Goal: Information Seeking & Learning: Learn about a topic

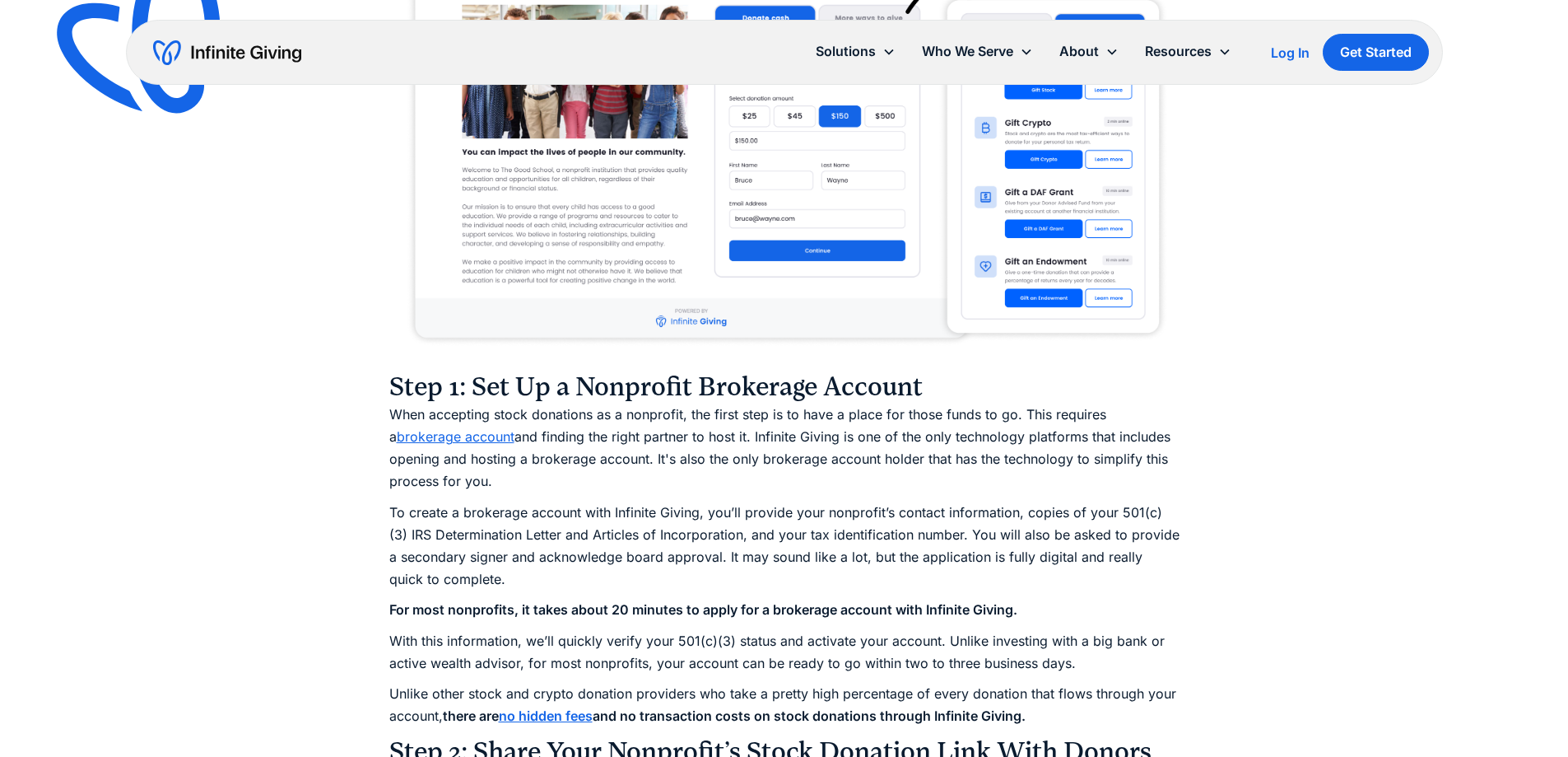
scroll to position [2058, 0]
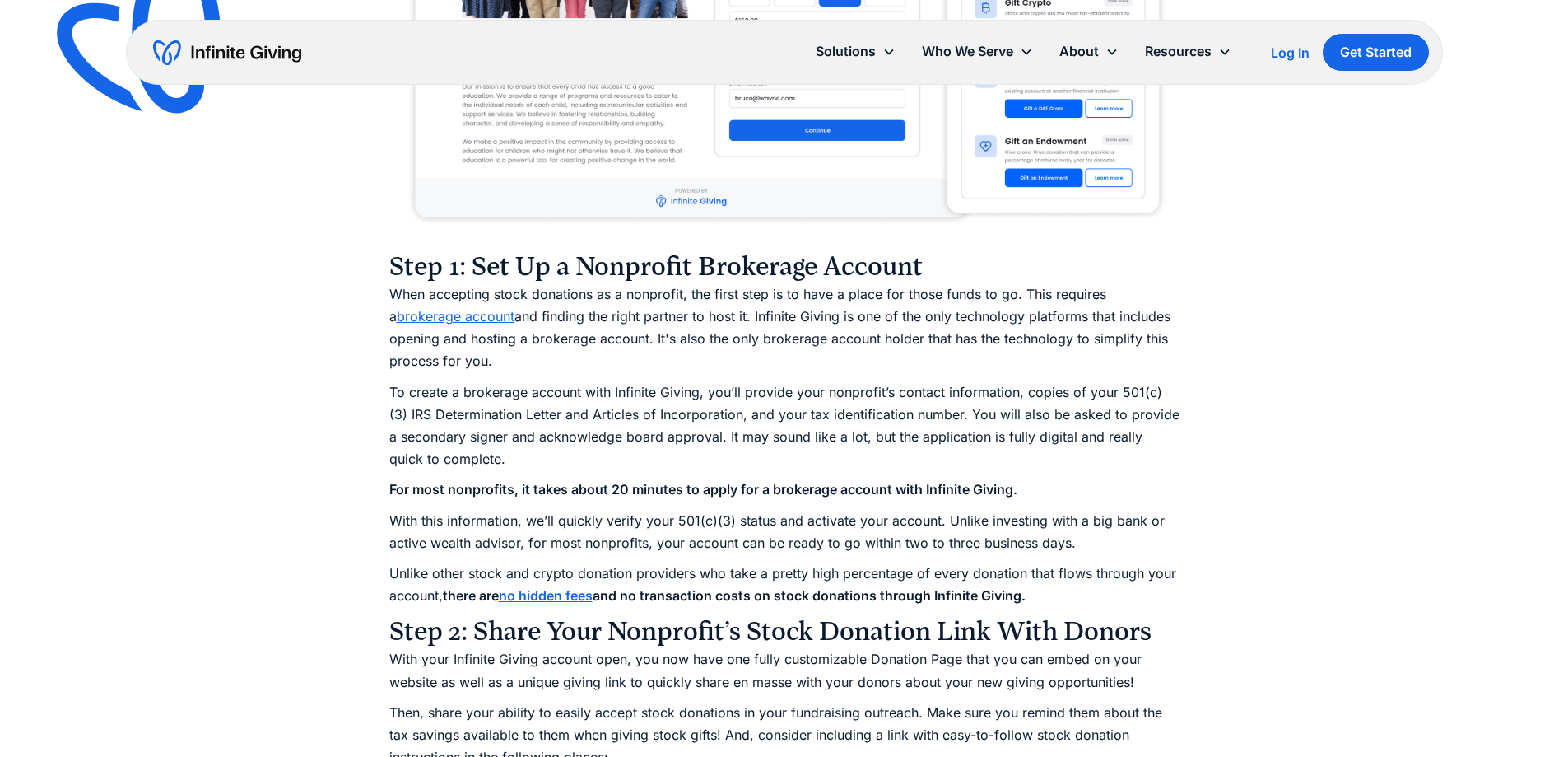
click at [921, 261] on h3 "Step 1: Set Up a Nonprofit Brokerage Account" at bounding box center [784, 267] width 791 height 33
click at [1026, 595] on strong "and no transaction costs on stock donations through Infinite Giving." at bounding box center [808, 594] width 433 height 16
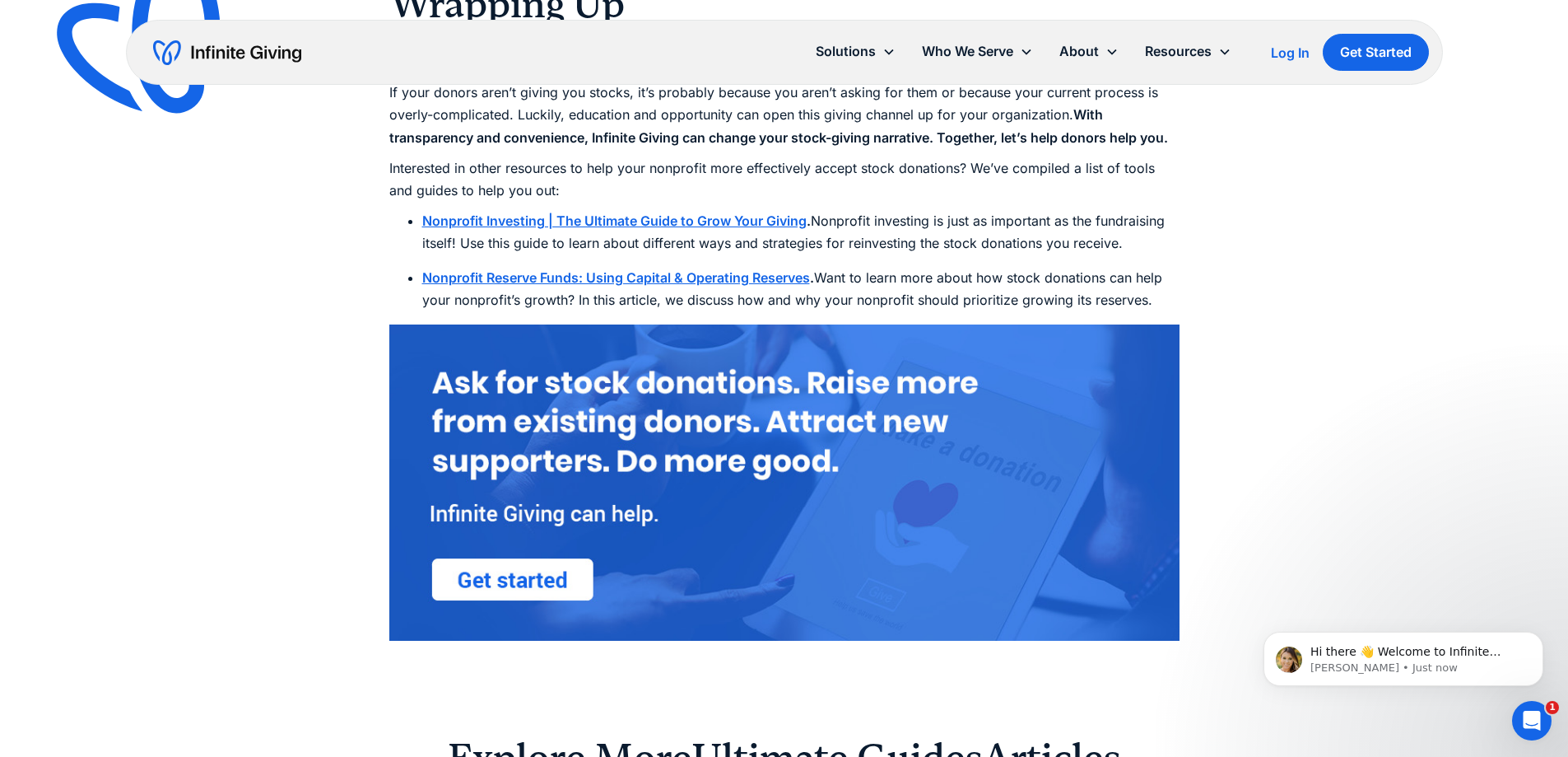
scroll to position [5928, 0]
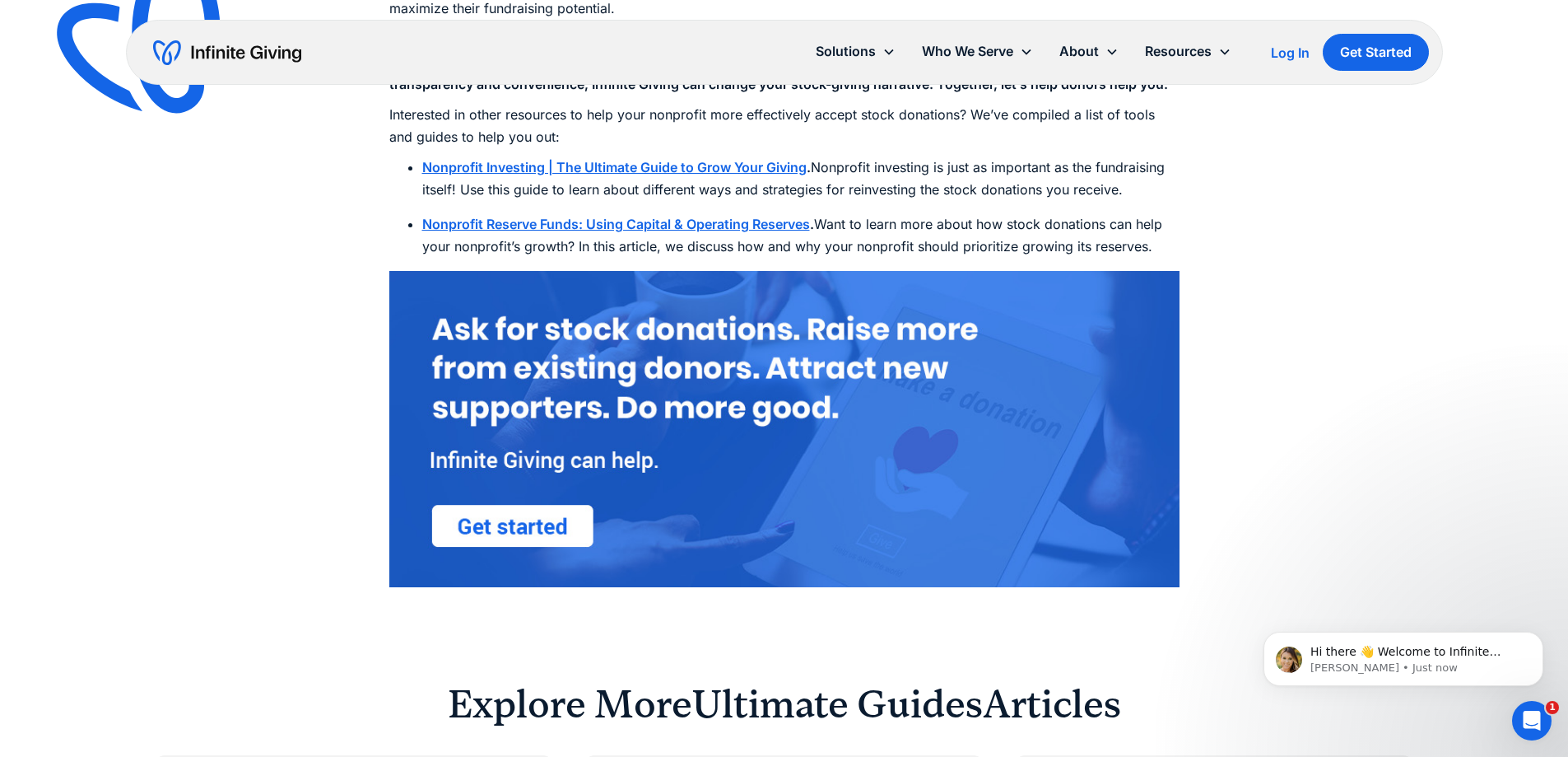
click at [855, 245] on li "Nonprofit Reserve Funds: Using Capital & Operating Reserves . Want to learn mor…" at bounding box center [800, 235] width 758 height 45
click at [814, 232] on strong "." at bounding box center [812, 224] width 4 height 16
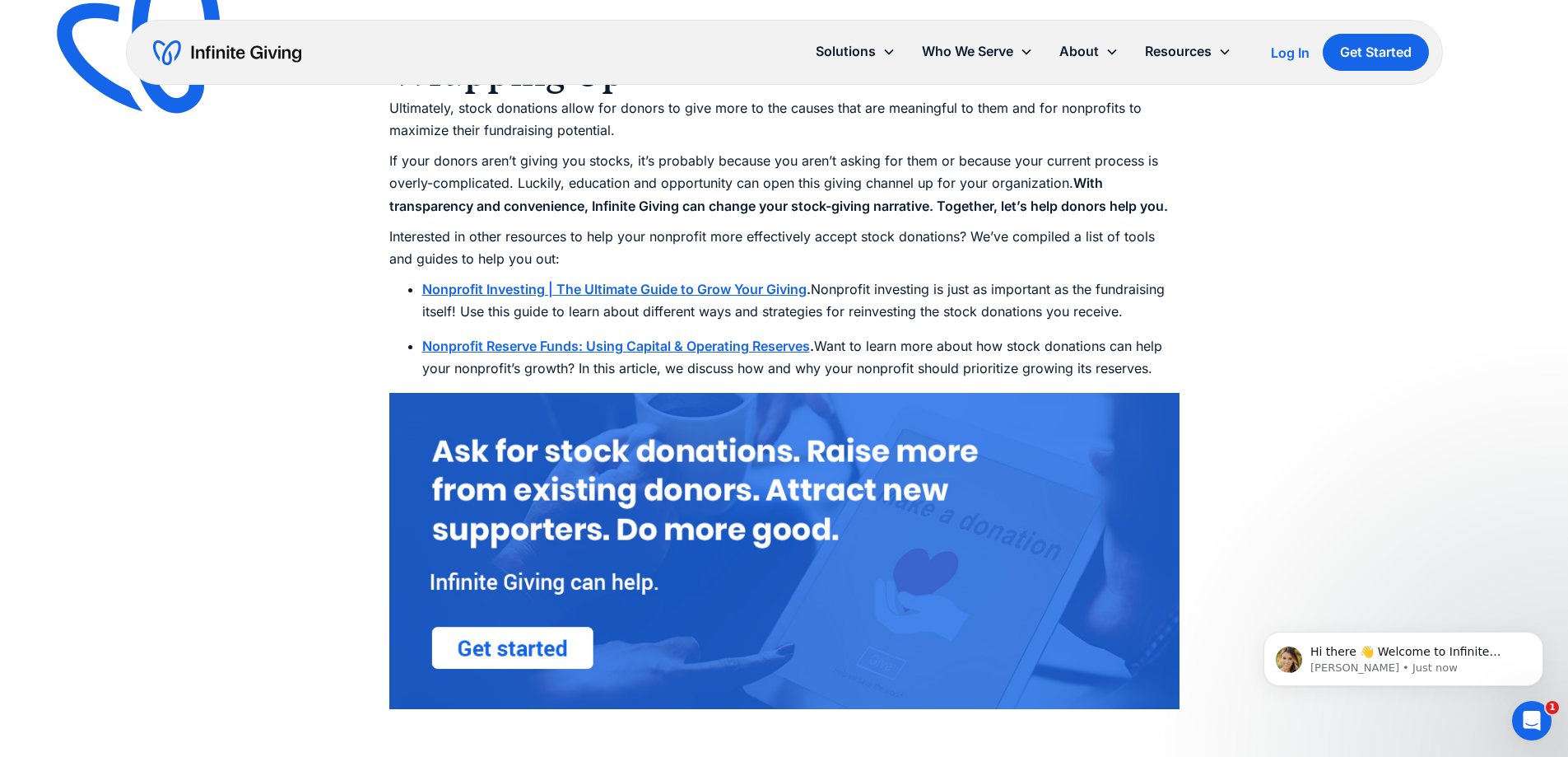
scroll to position [5780, 0]
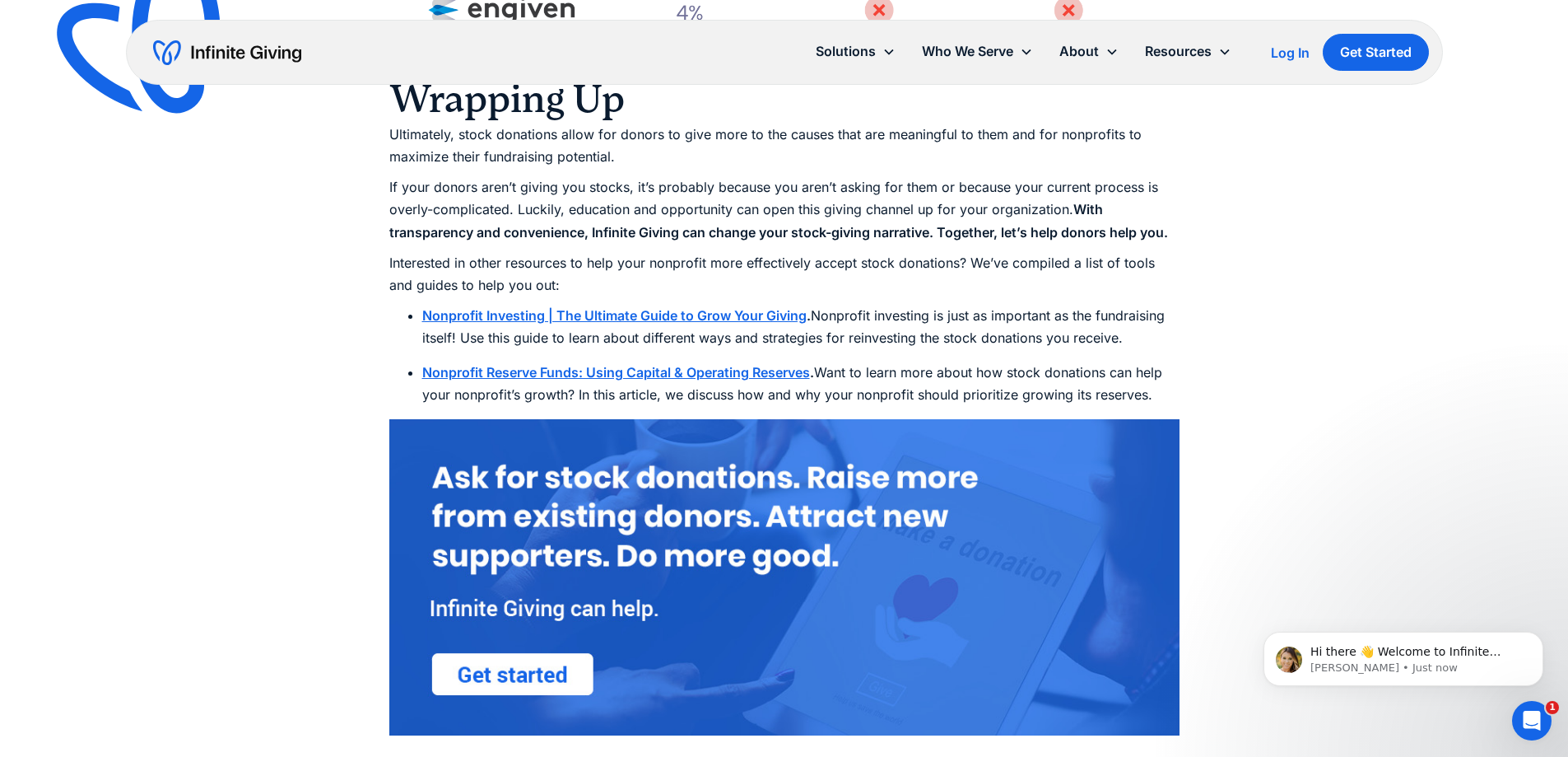
click at [615, 168] on p "Ultimately, stock donations allow for donors to give more to the causes that ar…" at bounding box center [784, 146] width 791 height 45
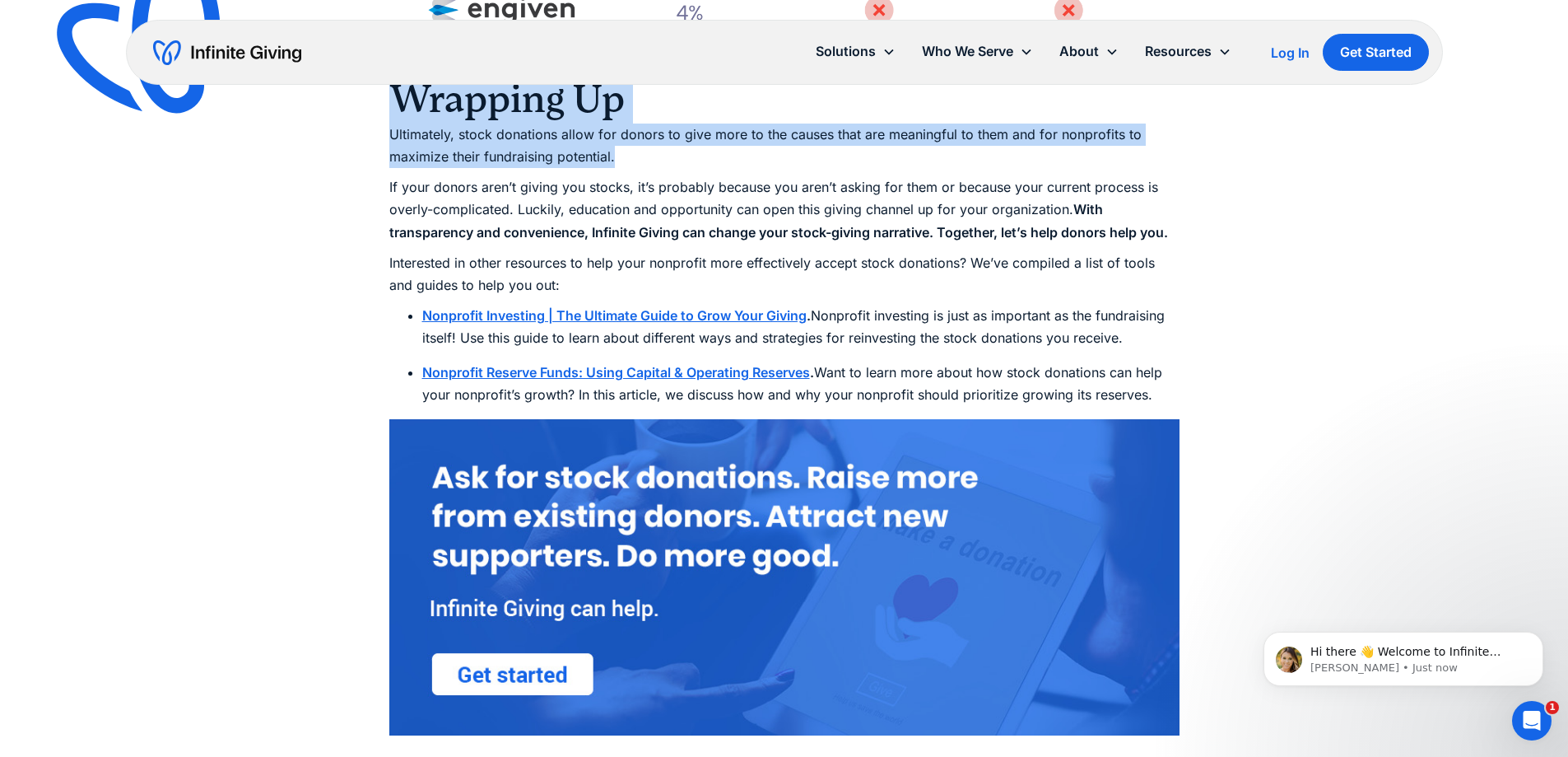
drag, startPoint x: 615, startPoint y: 179, endPoint x: 384, endPoint y: 143, distance: 233.8
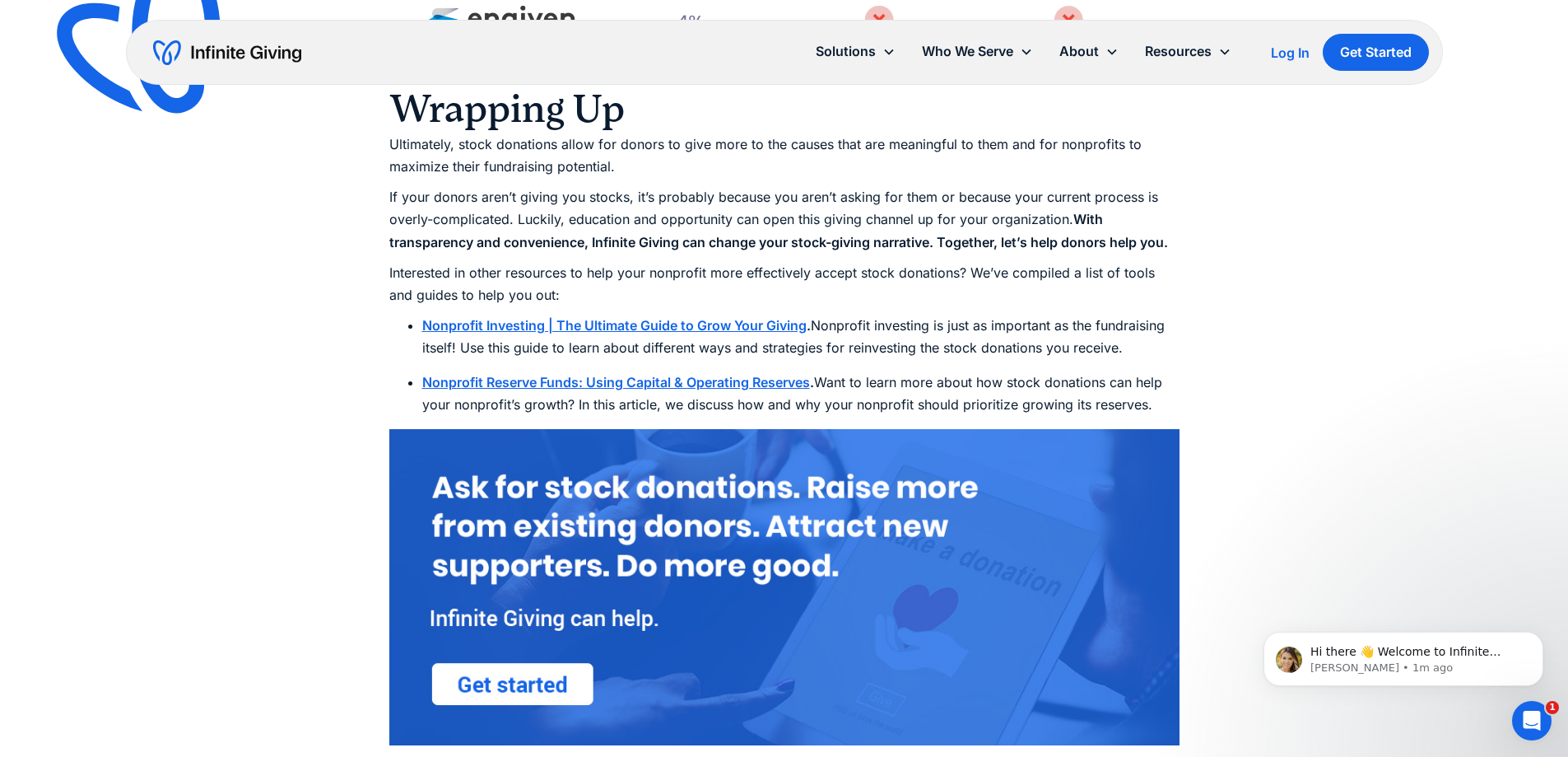
scroll to position [5800, 0]
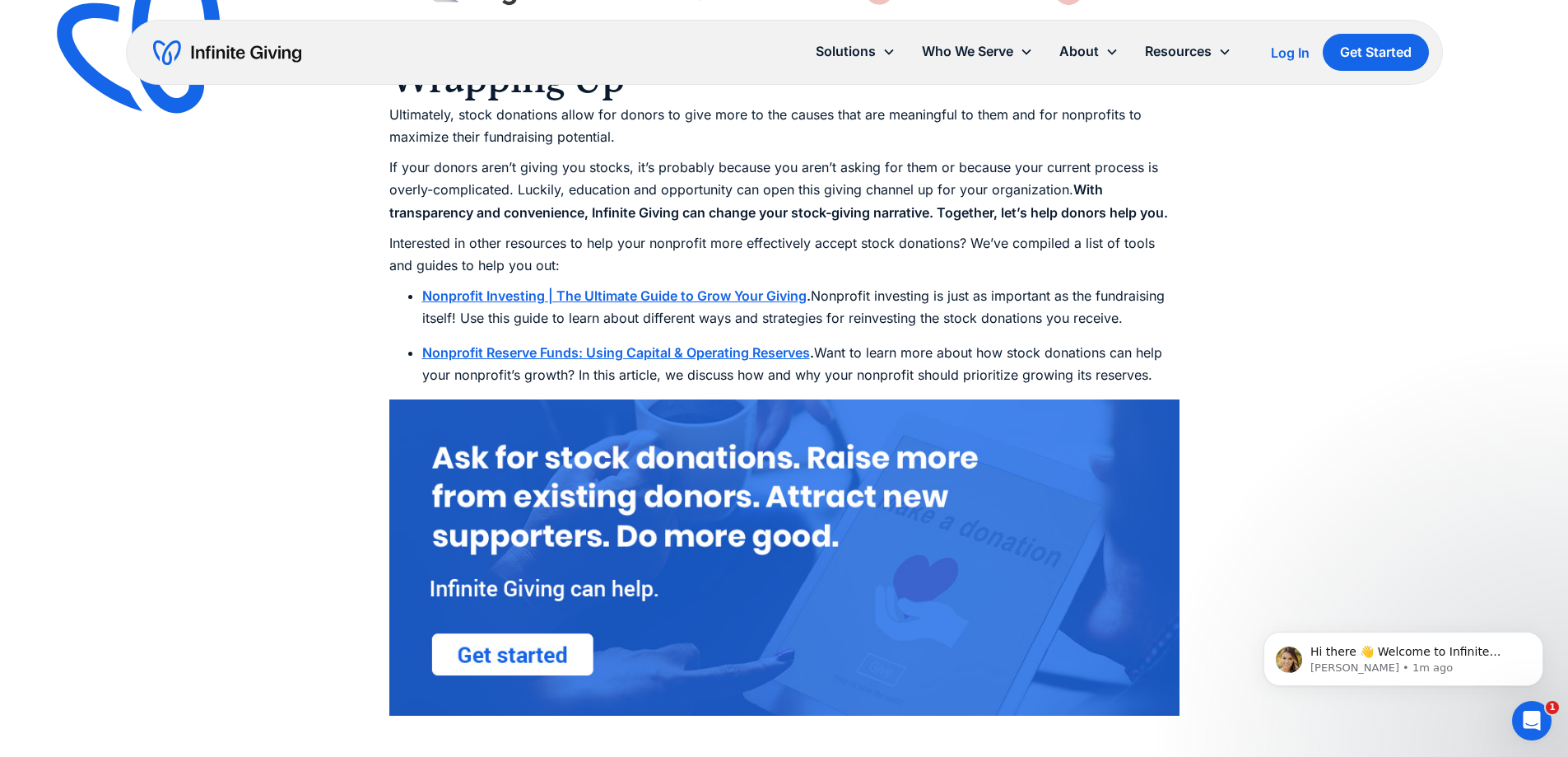
click at [877, 386] on li "Nonprofit Reserve Funds: Using Capital & Operating Reserves . Want to learn mor…" at bounding box center [800, 364] width 758 height 45
drag, startPoint x: 857, startPoint y: 392, endPoint x: 1129, endPoint y: 406, distance: 272.4
click at [1129, 386] on li "Nonprofit Reserve Funds: Using Capital & Operating Reserves . Want to learn mor…" at bounding box center [800, 364] width 758 height 45
click at [1153, 372] on li "Nonprofit Reserve Funds: Using Capital & Operating Reserves . Want to learn mor…" at bounding box center [800, 364] width 758 height 45
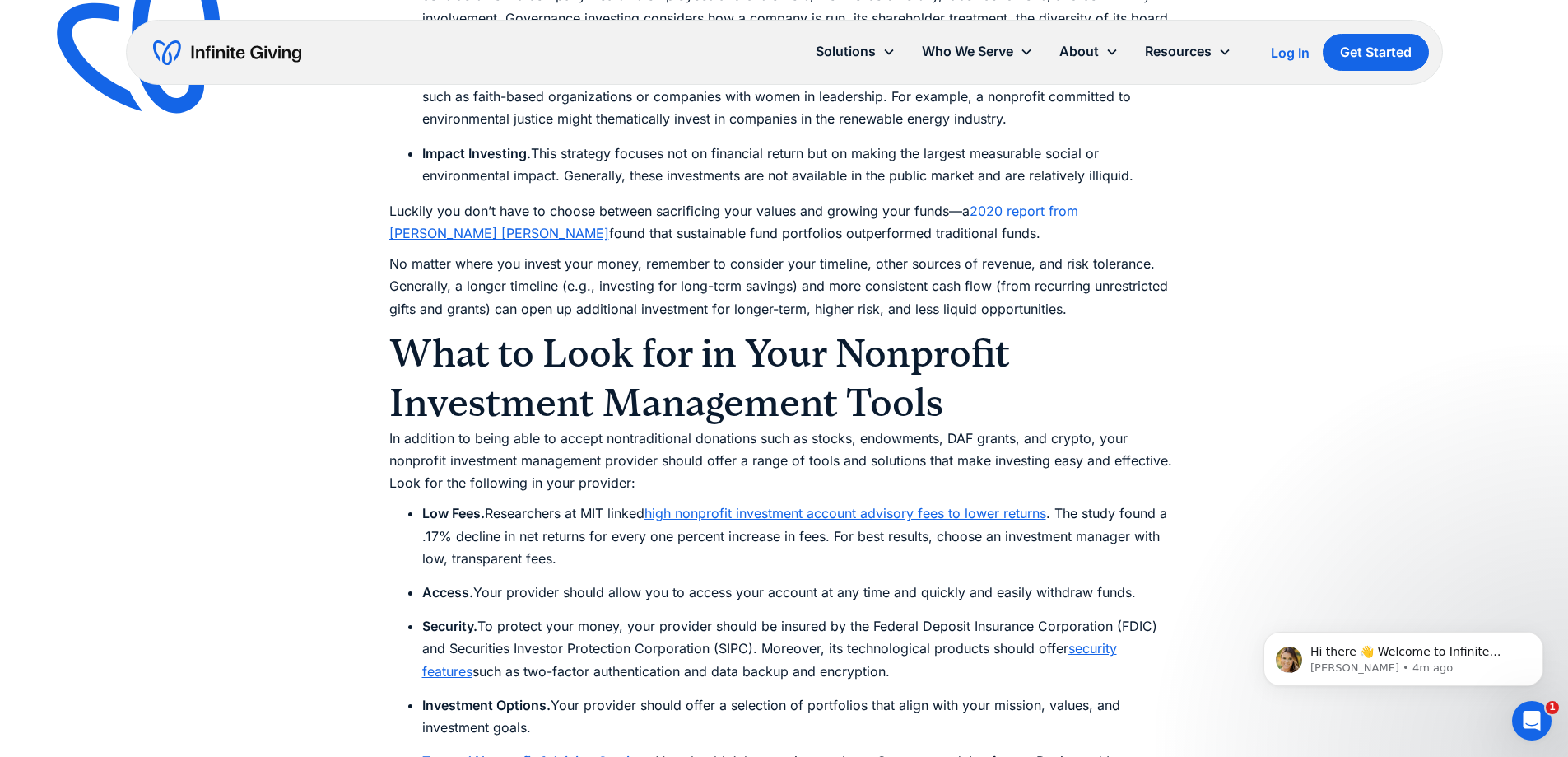
scroll to position [11610, 0]
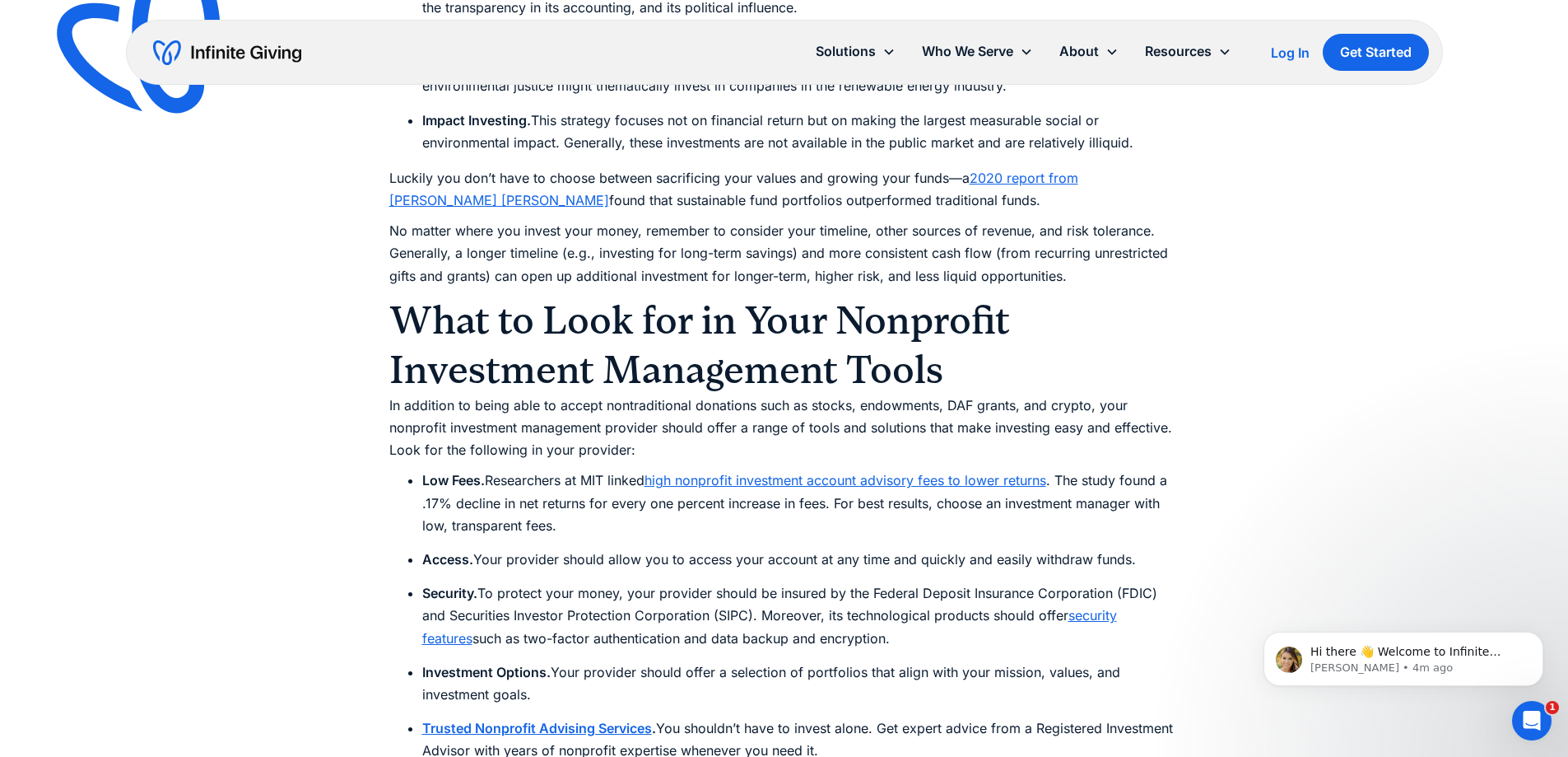
click at [936, 345] on h2 "What to Look for in Your Nonprofit Investment Management Tools" at bounding box center [784, 345] width 791 height 99
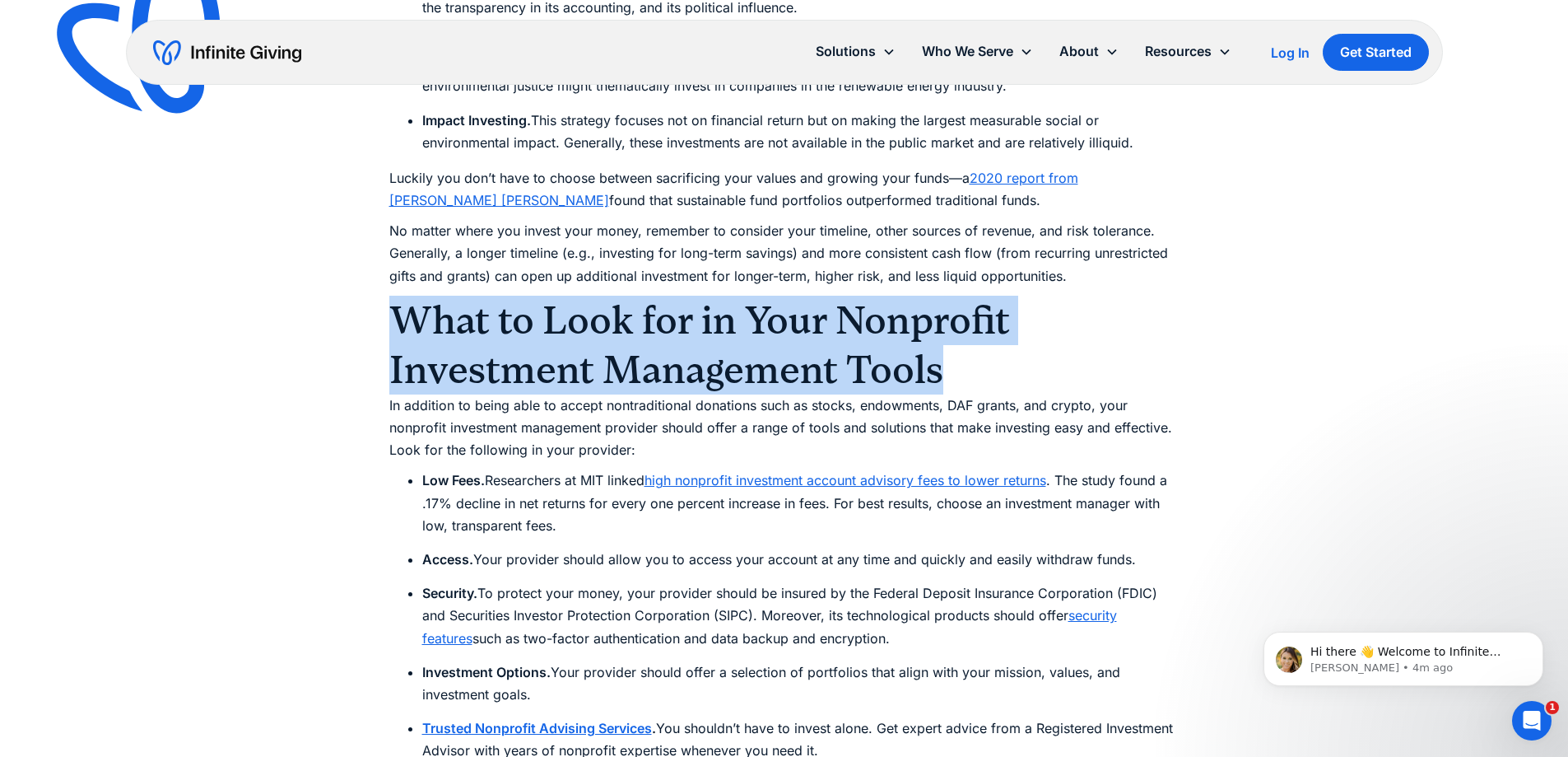
drag, startPoint x: 866, startPoint y: 348, endPoint x: 339, endPoint y: 321, distance: 527.7
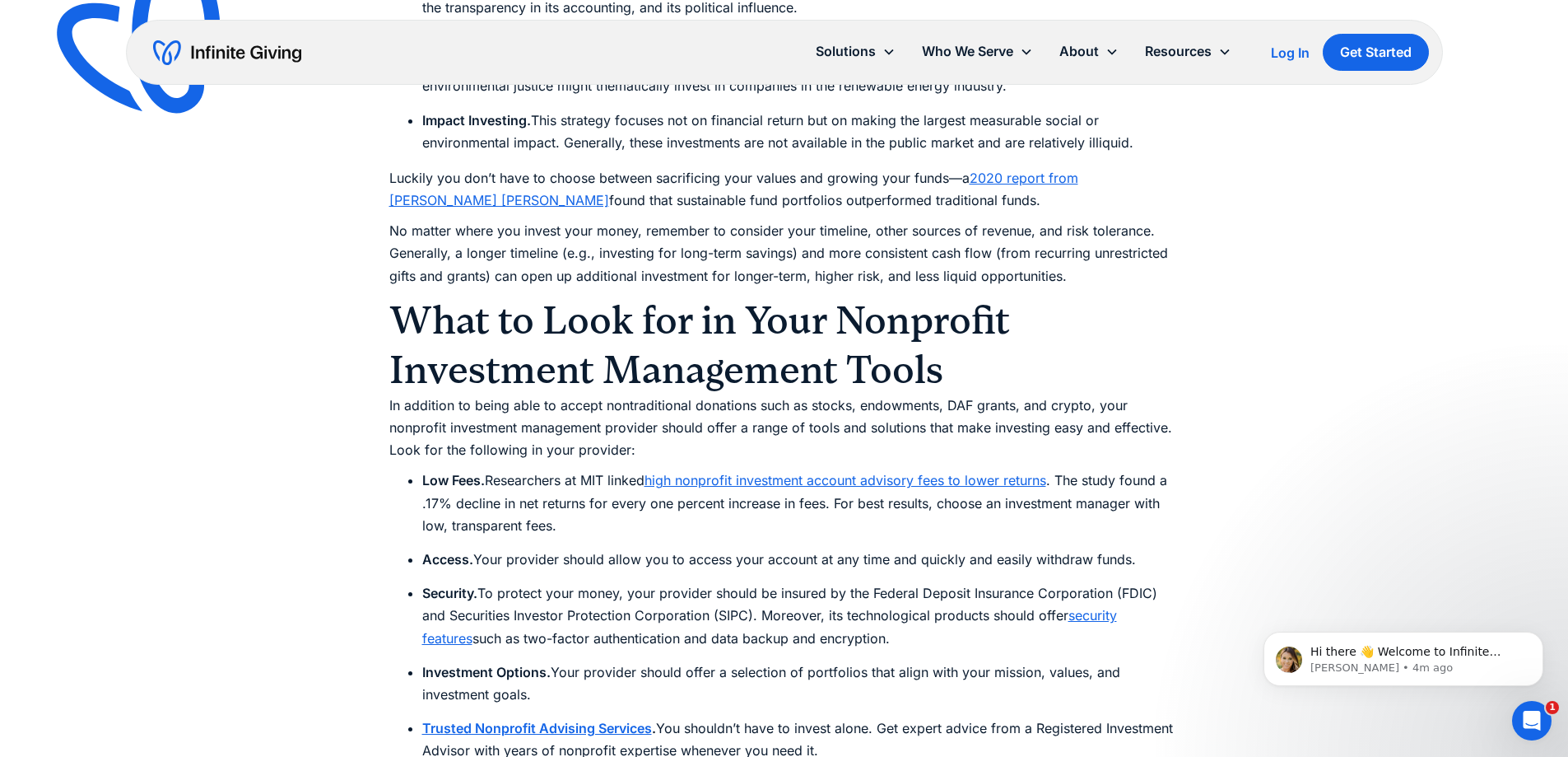
click at [1158, 477] on li "Low Fees. Researchers at MIT linked high nonprofit investment account advisory …" at bounding box center [800, 503] width 758 height 68
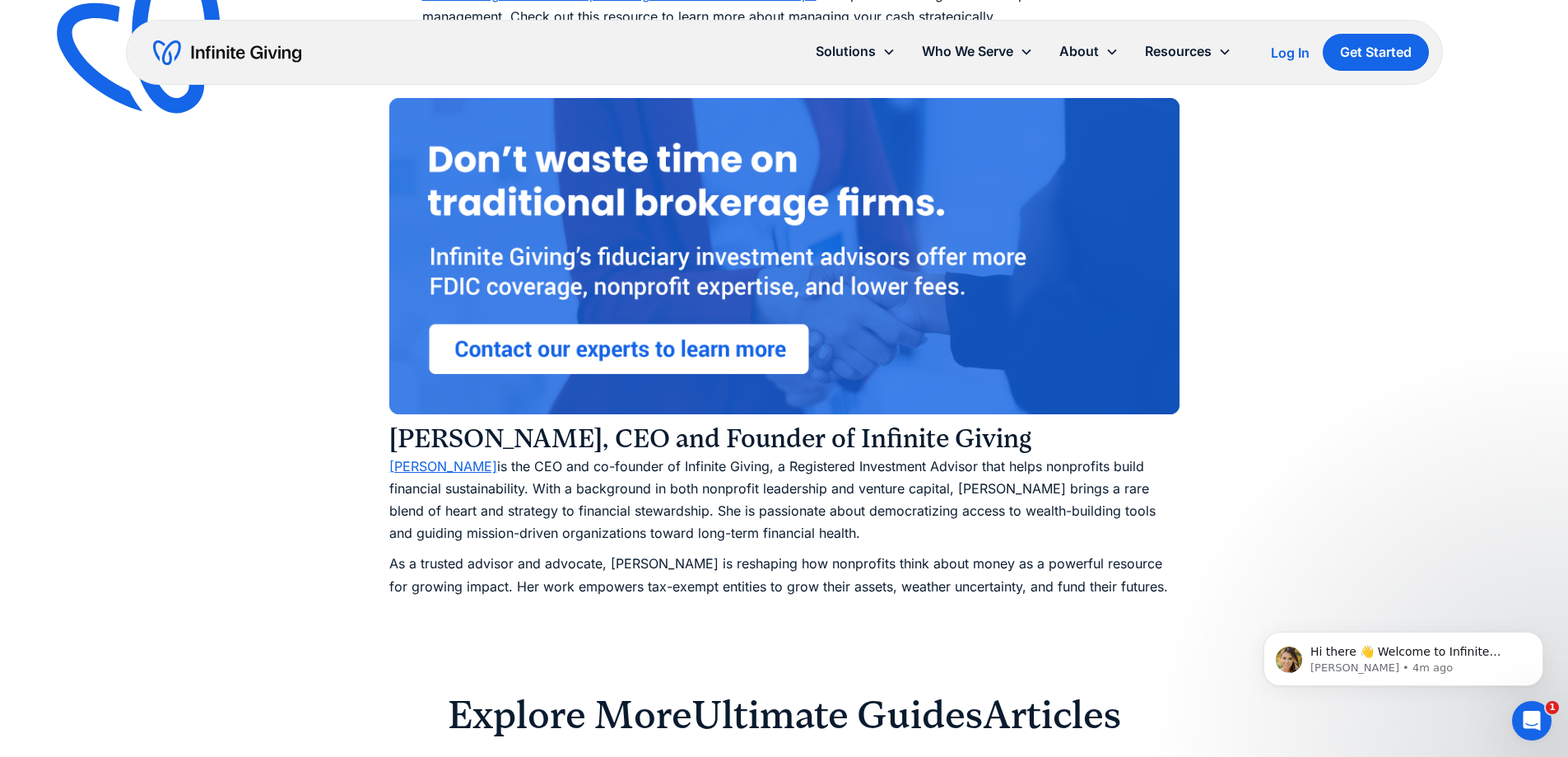
scroll to position [12680, 0]
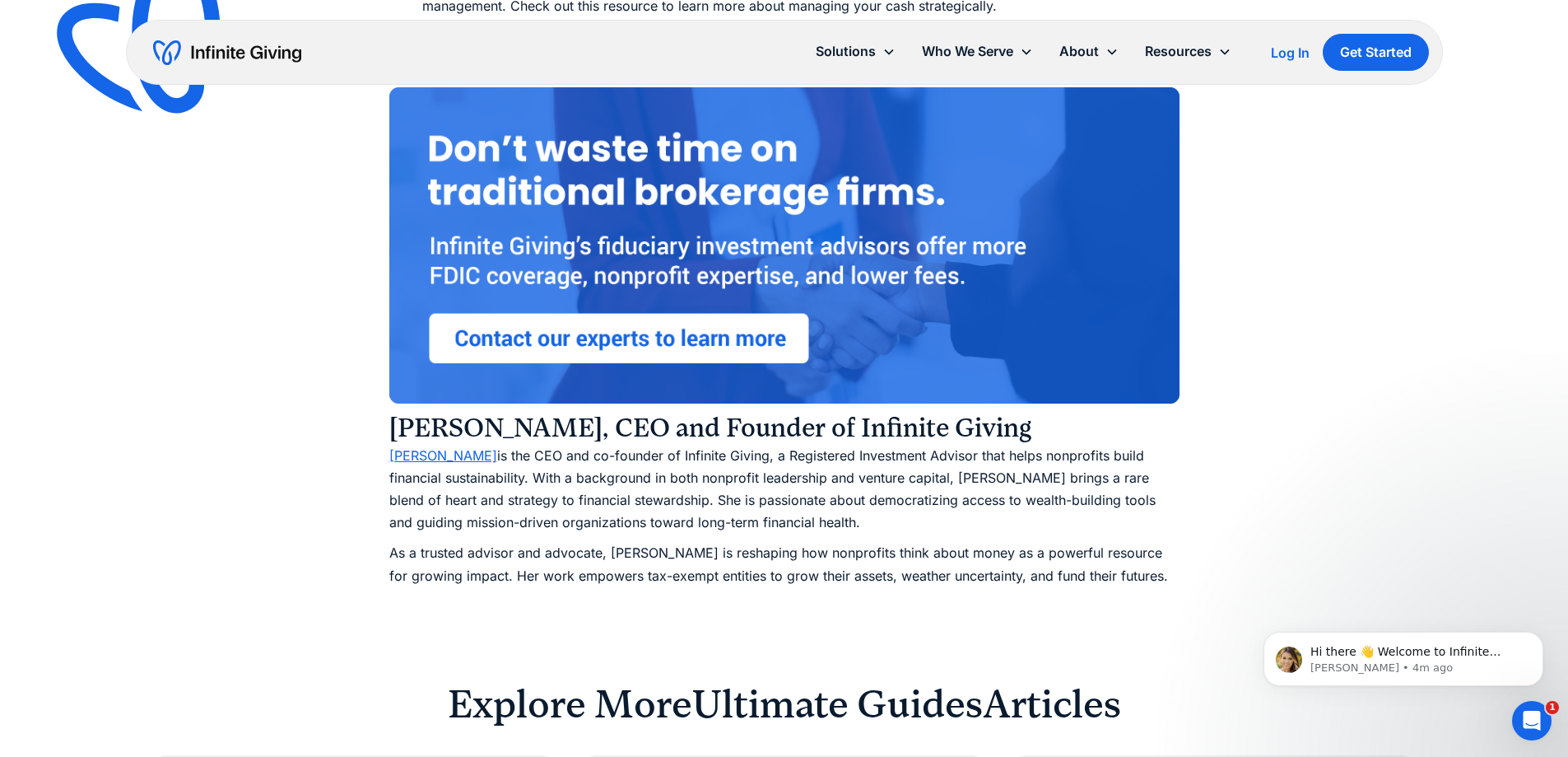
drag, startPoint x: 1011, startPoint y: 408, endPoint x: 358, endPoint y: 374, distance: 653.9
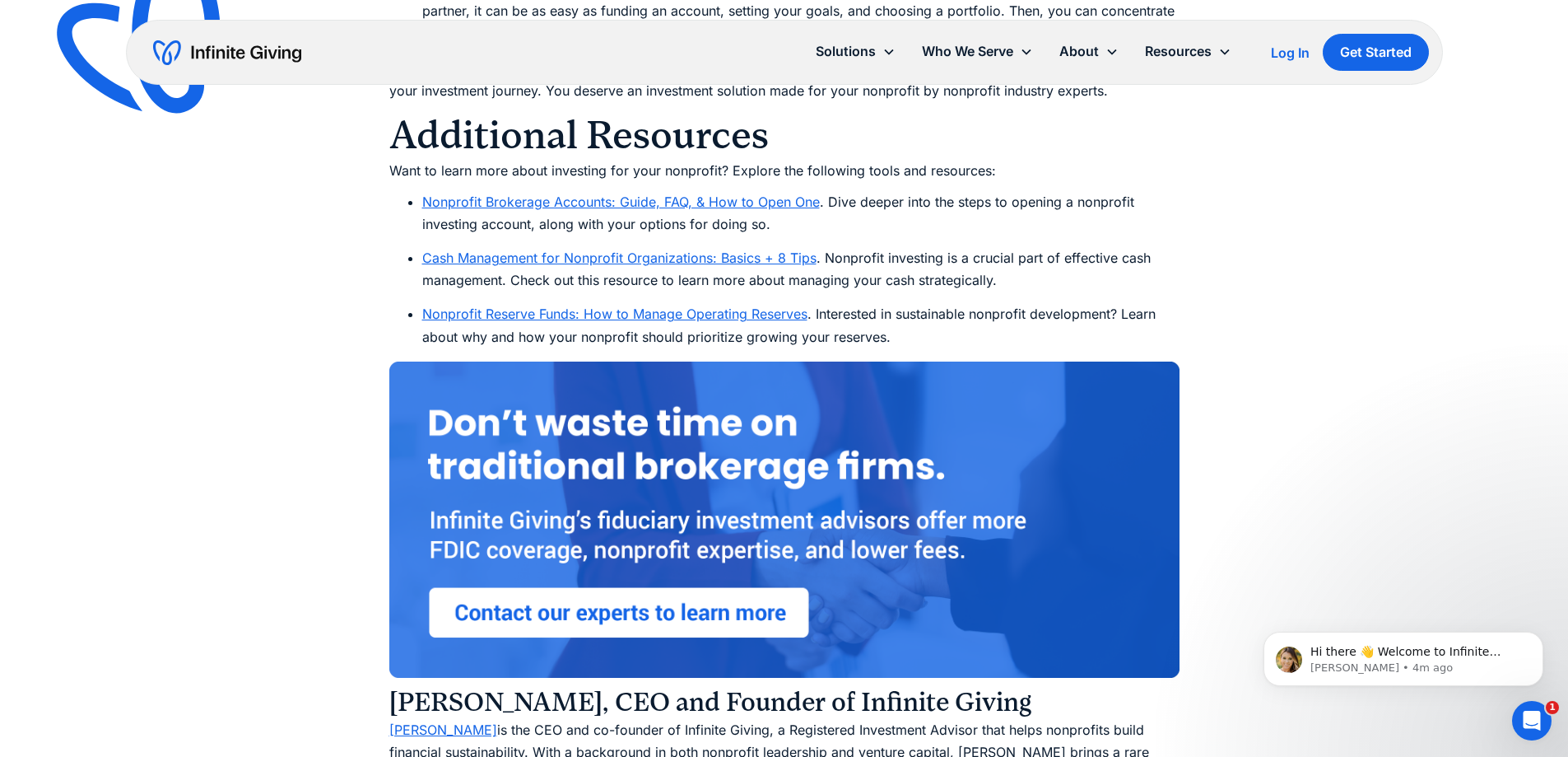
scroll to position [12546, 0]
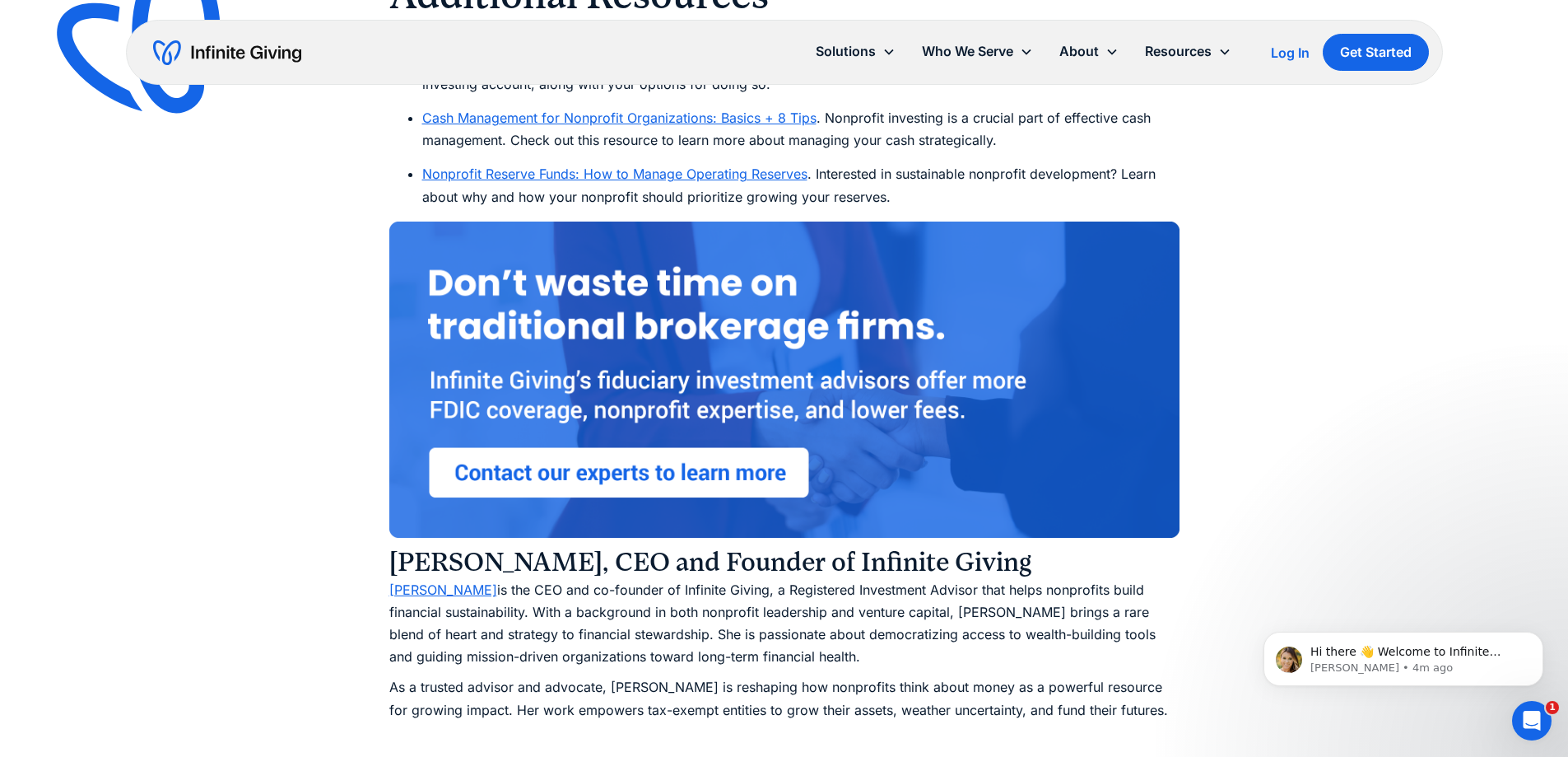
click at [880, 175] on li "Nonprofit Reserve Funds: How to Manage Operating Reserves . Interested in susta…" at bounding box center [800, 185] width 758 height 45
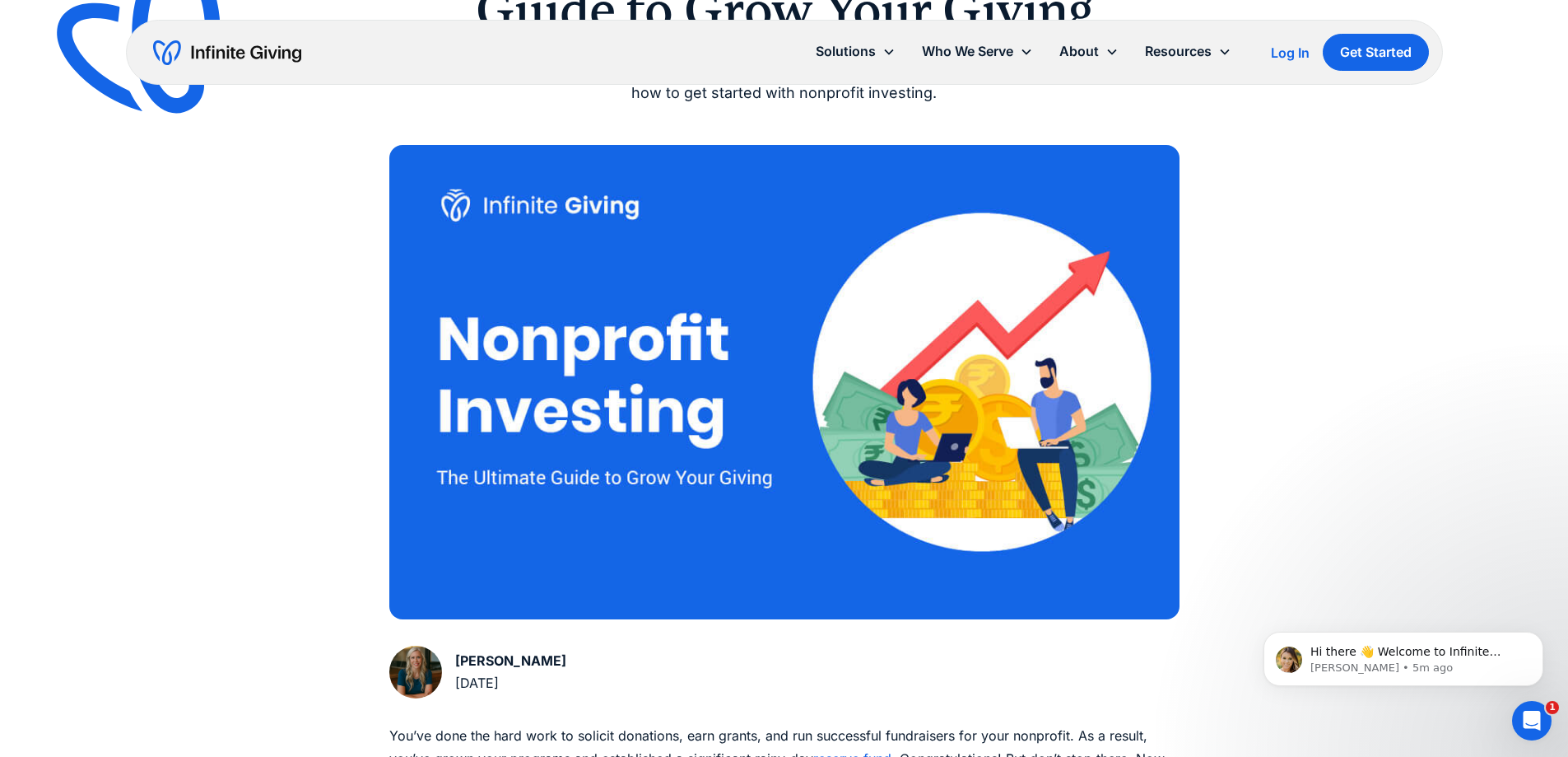
scroll to position [0, 0]
